Goal: Task Accomplishment & Management: Manage account settings

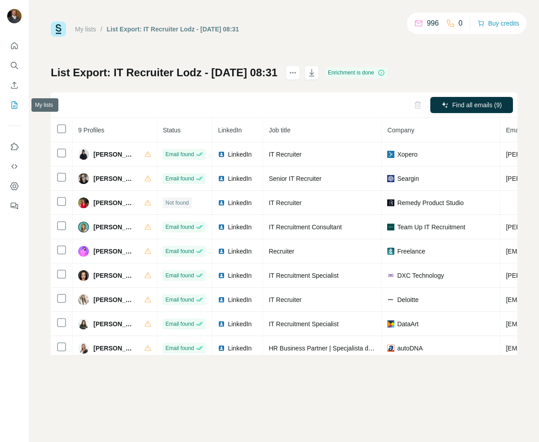
click at [16, 107] on icon "My lists" at bounding box center [14, 105] width 9 height 9
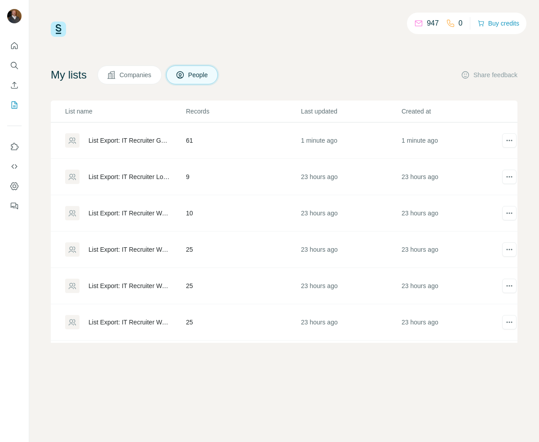
click at [163, 139] on div "List Export: IT Recruiter Gdansk - [DATE] 07:04" at bounding box center [129, 140] width 82 height 9
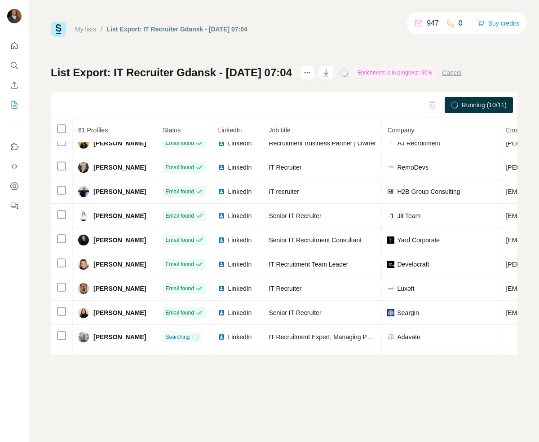
scroll to position [9, 0]
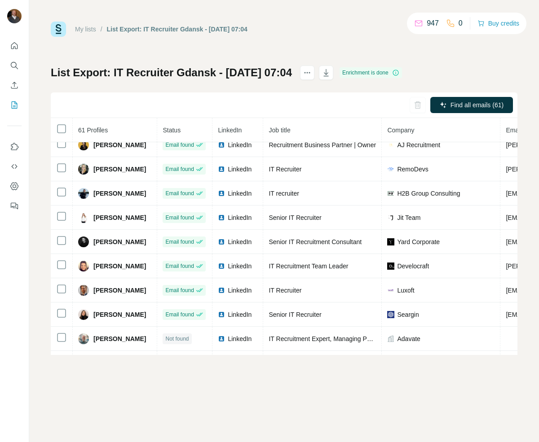
click at [465, 75] on div "List Export: IT Recruiter Gdansk - [DATE] 07:04 Enrichment is done Find all ema…" at bounding box center [284, 211] width 467 height 290
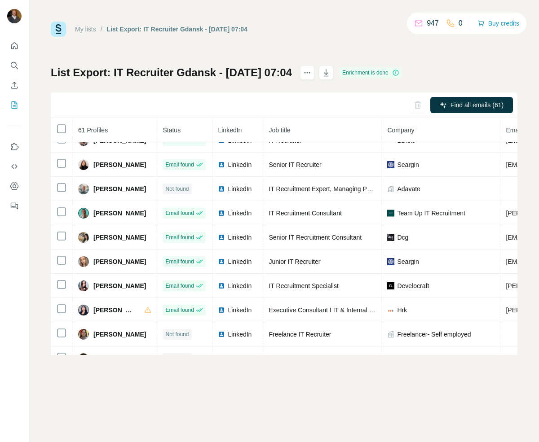
scroll to position [0, 0]
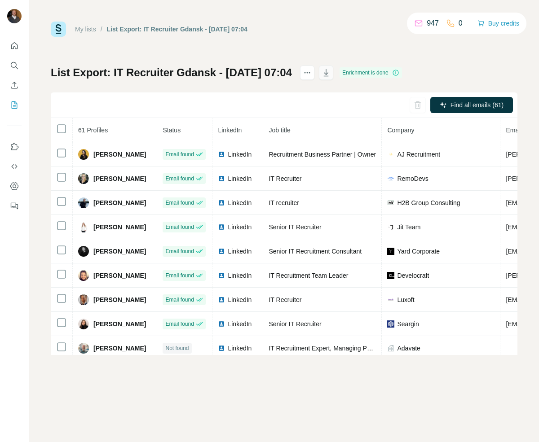
click at [333, 74] on button "button" at bounding box center [326, 73] width 14 height 14
click at [14, 106] on icon "My lists" at bounding box center [15, 104] width 4 height 6
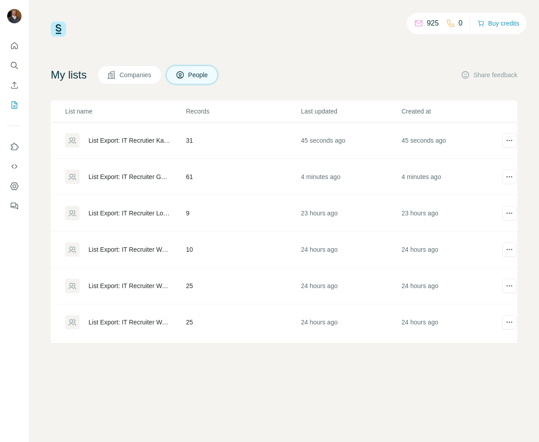
click at [129, 139] on div "List Export: IT Recrutier Katowice - [DATE] 07:07" at bounding box center [129, 140] width 82 height 9
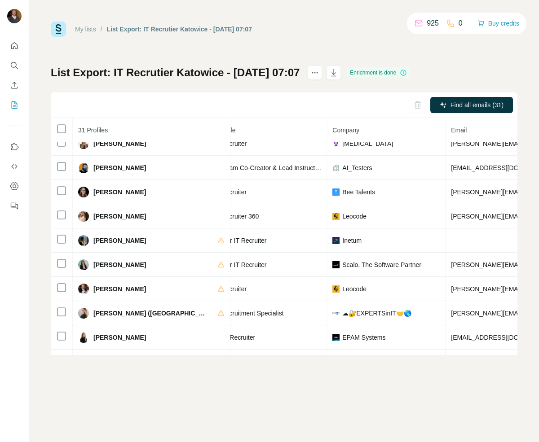
scroll to position [0, 128]
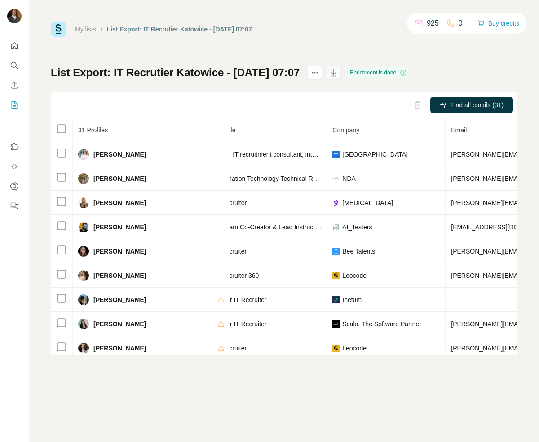
click at [341, 77] on button "button" at bounding box center [333, 73] width 14 height 14
